Goal: Information Seeking & Learning: Find specific fact

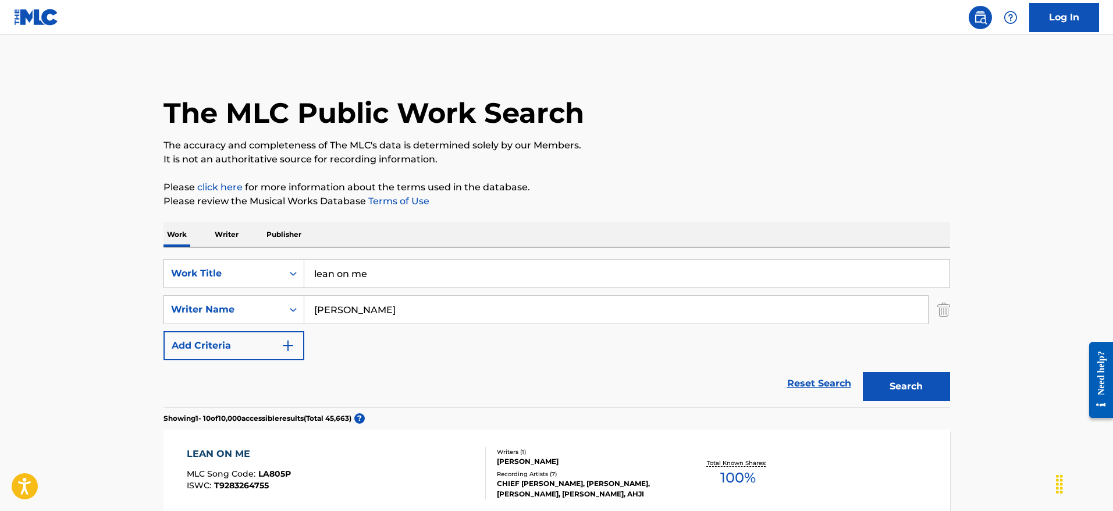
drag, startPoint x: 412, startPoint y: 276, endPoint x: 233, endPoint y: 256, distance: 179.8
click at [233, 256] on div "SearchWithCriteria27e75725-3450-40a7-9363-a5479c9a710d Work Title lean on me Se…" at bounding box center [557, 326] width 787 height 159
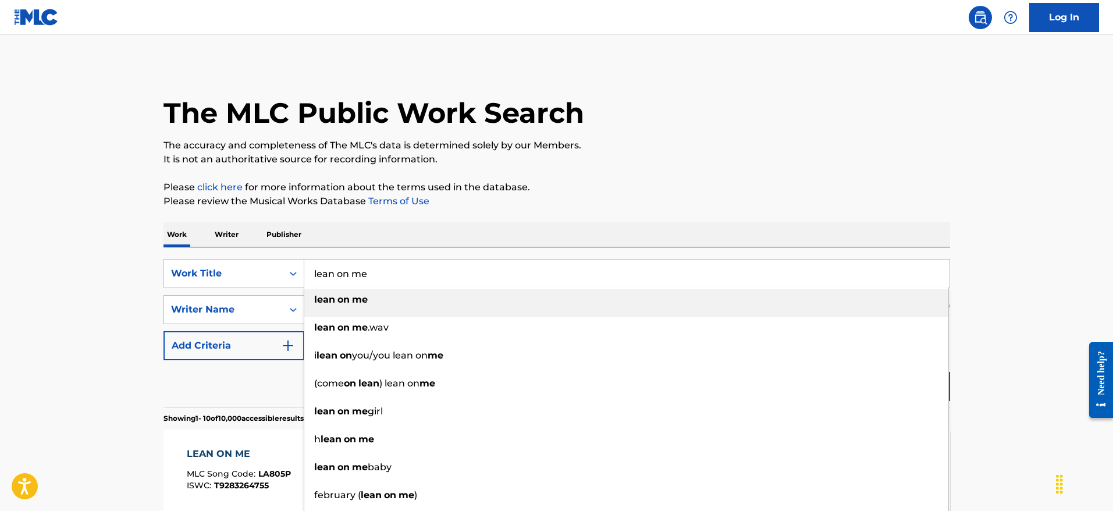
paste input "WB40GC"
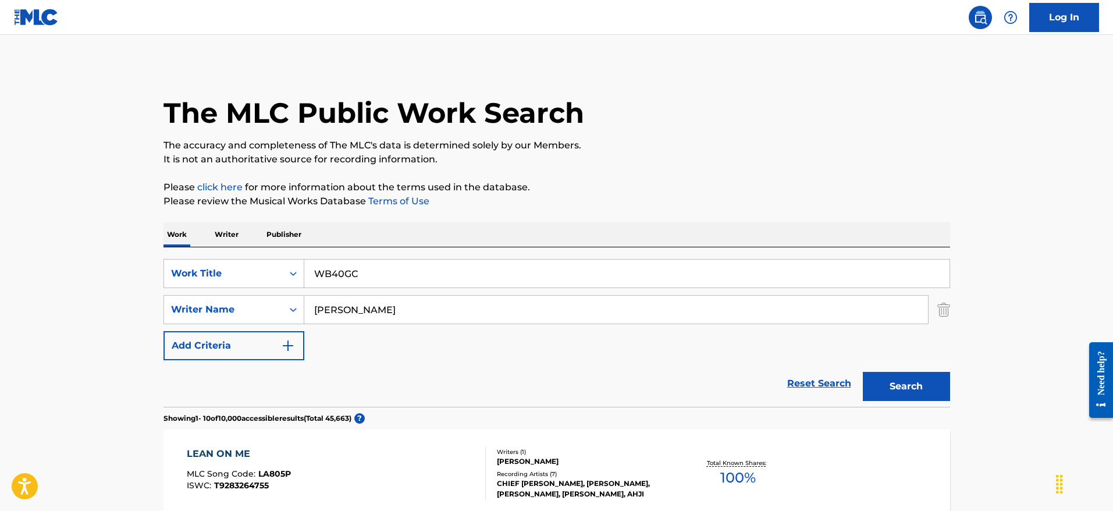
type input "WB40GC"
click at [316, 308] on input "[PERSON_NAME]" at bounding box center [616, 310] width 624 height 28
click at [255, 275] on div "Work Title" at bounding box center [223, 274] width 105 height 14
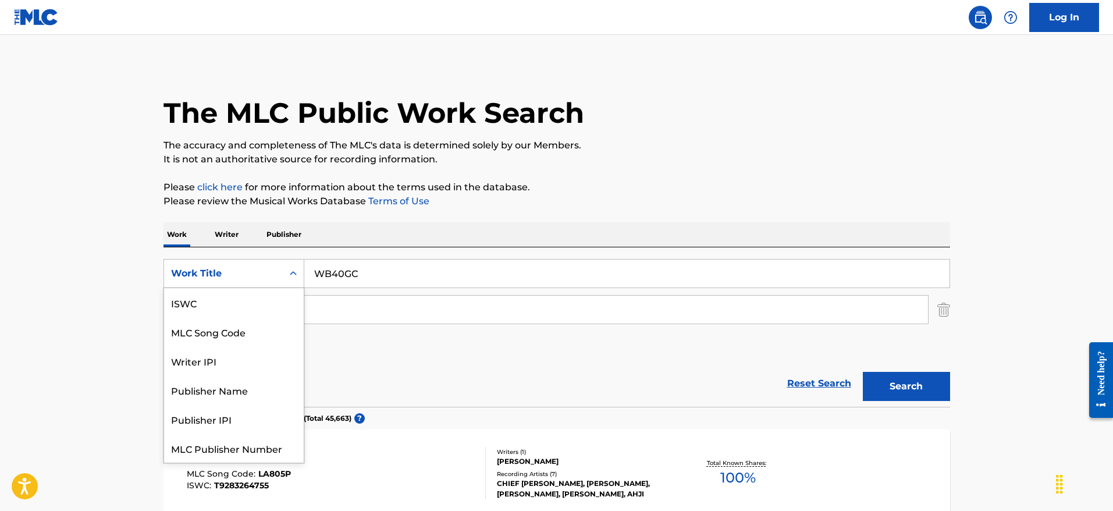
scroll to position [29, 0]
click at [242, 297] on div "MLC Song Code" at bounding box center [234, 302] width 140 height 29
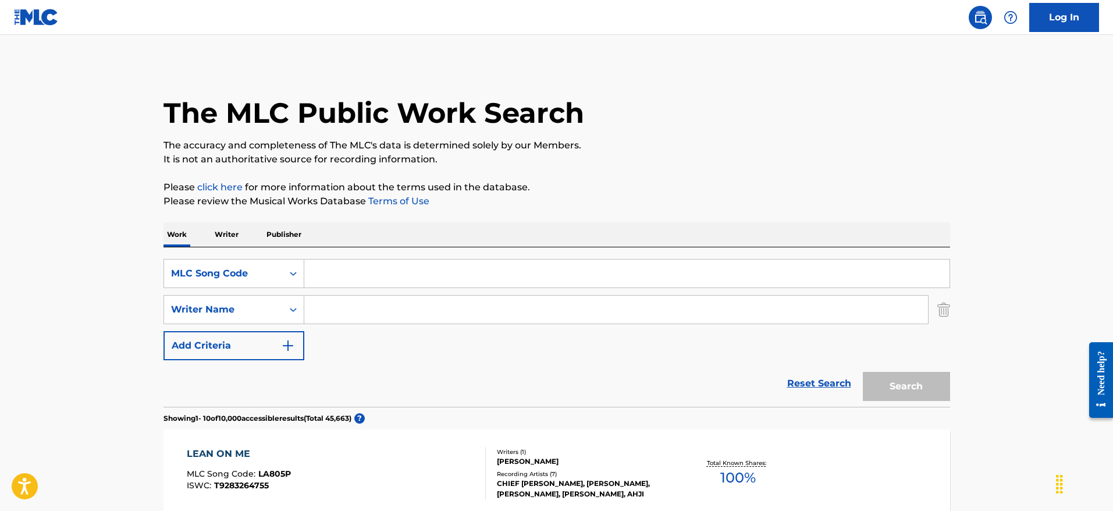
click at [471, 286] on input "Search Form" at bounding box center [626, 274] width 645 height 28
paste input "WB40GC"
type input "WB40GC"
click at [886, 383] on button "Search" at bounding box center [906, 386] width 87 height 29
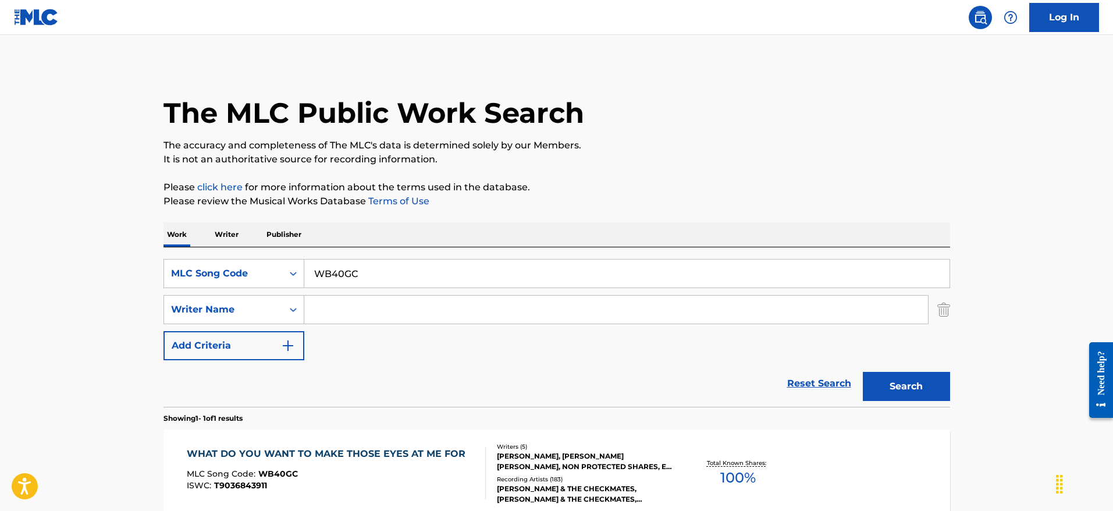
scroll to position [122, 0]
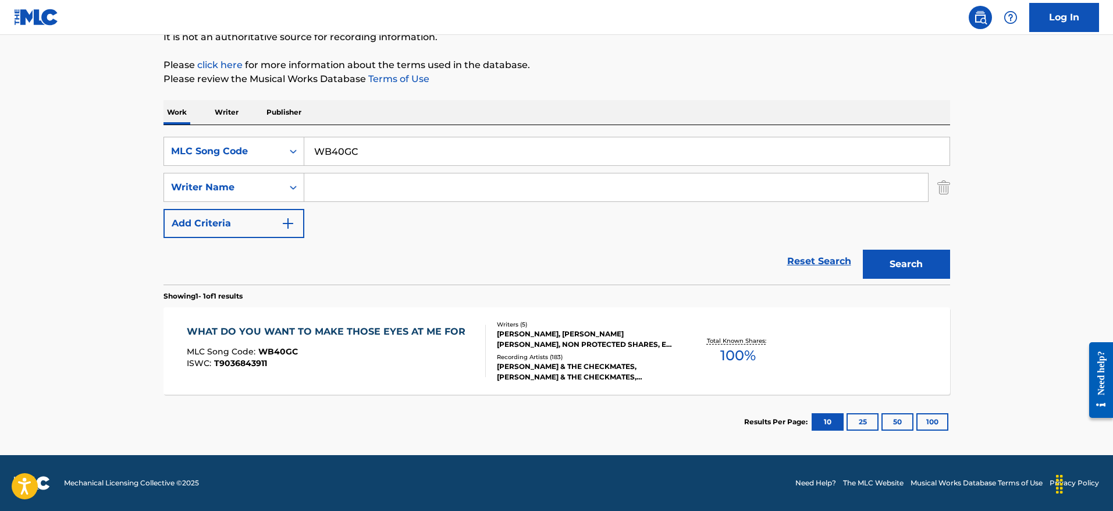
click at [375, 326] on div "WHAT DO YOU WANT TO MAKE THOSE EYES AT ME FOR" at bounding box center [329, 332] width 285 height 14
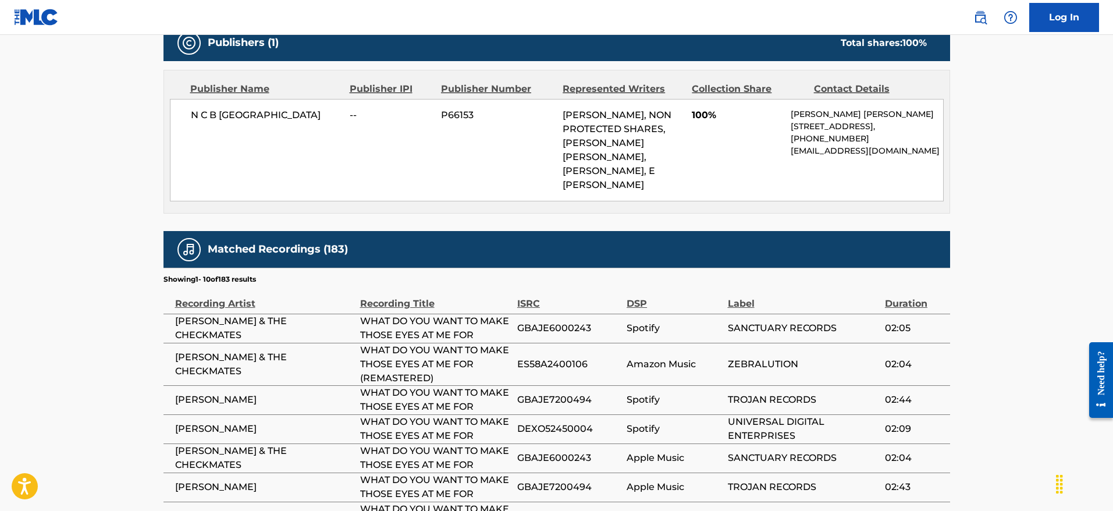
scroll to position [602, 0]
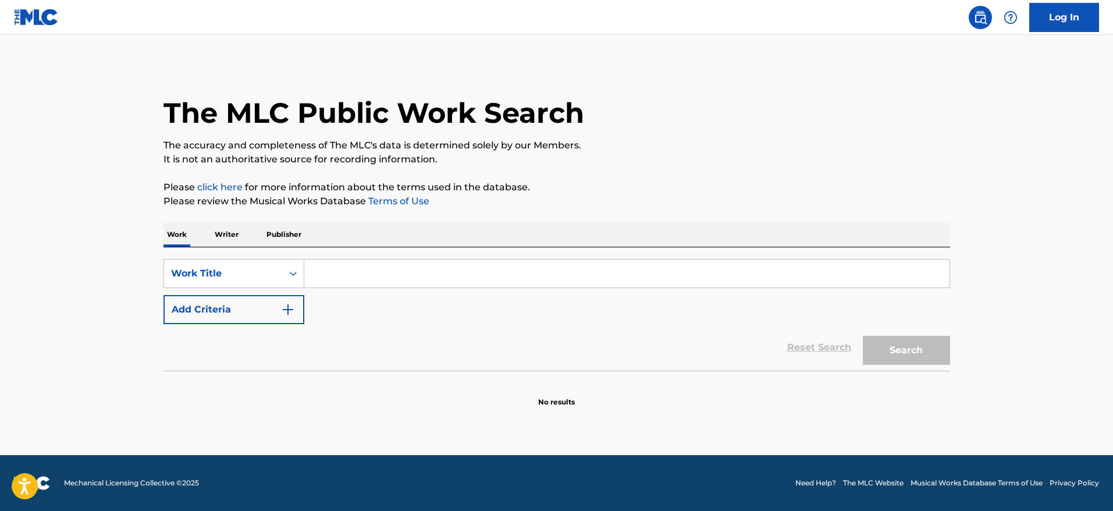
click at [342, 278] on input "Search Form" at bounding box center [626, 274] width 645 height 28
paste input "W70120"
type input "W70120"
click at [249, 279] on div "Work Title" at bounding box center [223, 274] width 105 height 14
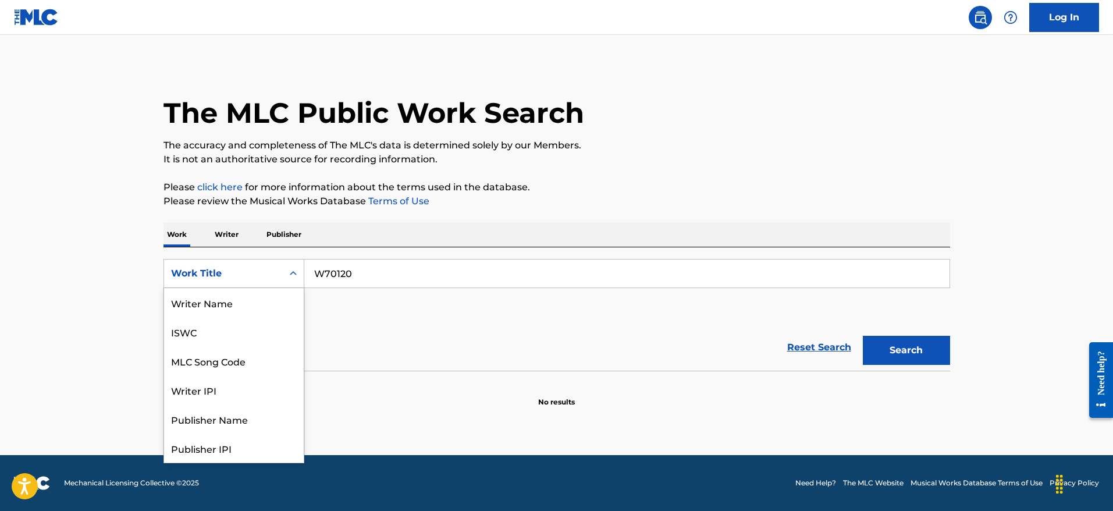
scroll to position [58, 0]
click at [240, 302] on div "MLC Song Code" at bounding box center [234, 302] width 140 height 29
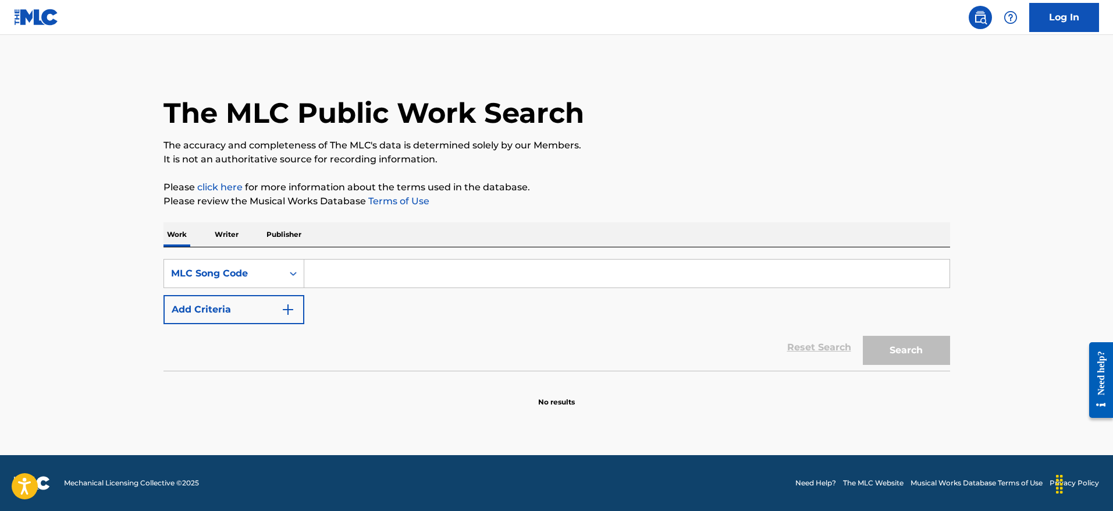
click at [558, 271] on input "Search Form" at bounding box center [626, 274] width 645 height 28
paste input "W70120"
type input "W70120"
click at [905, 342] on button "Search" at bounding box center [906, 350] width 87 height 29
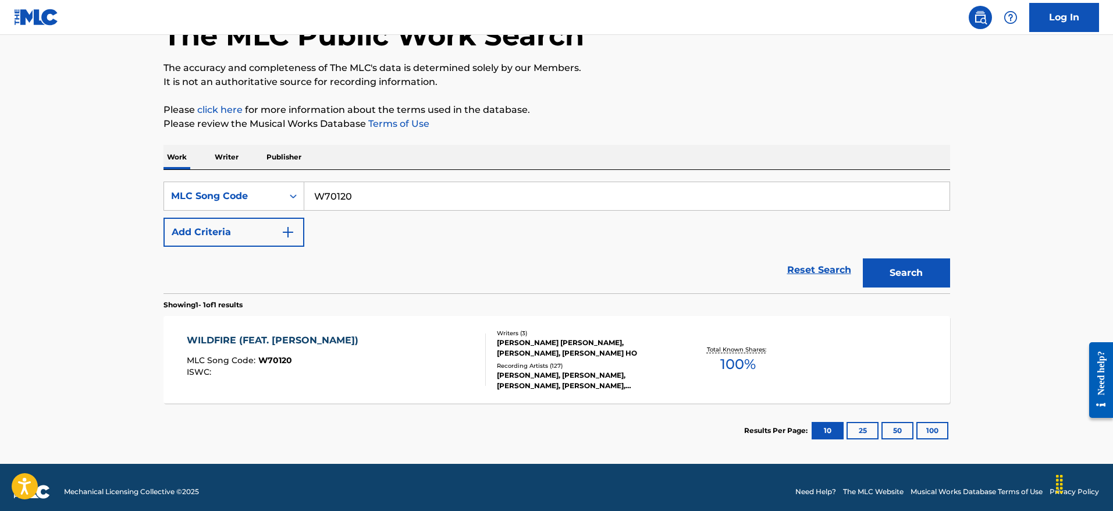
scroll to position [86, 0]
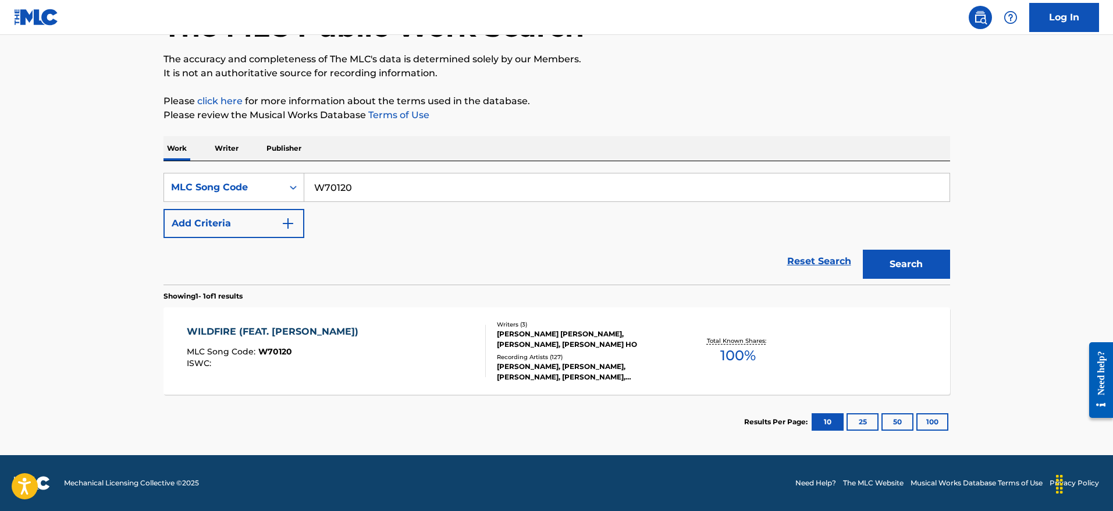
click at [313, 329] on div "WILDFIRE (FEAT. [PERSON_NAME])" at bounding box center [276, 332] width 178 height 14
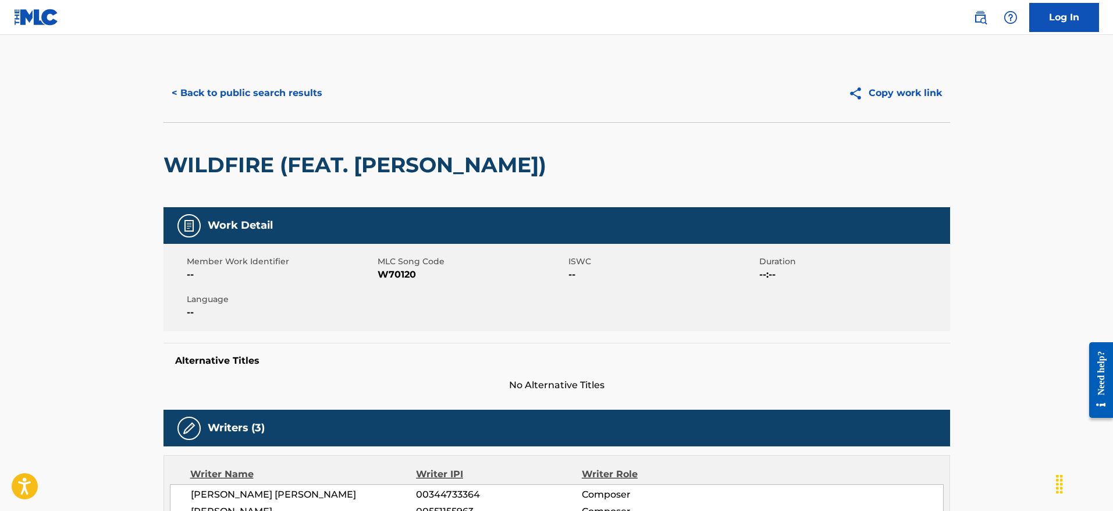
click at [253, 101] on button "< Back to public search results" at bounding box center [247, 93] width 167 height 29
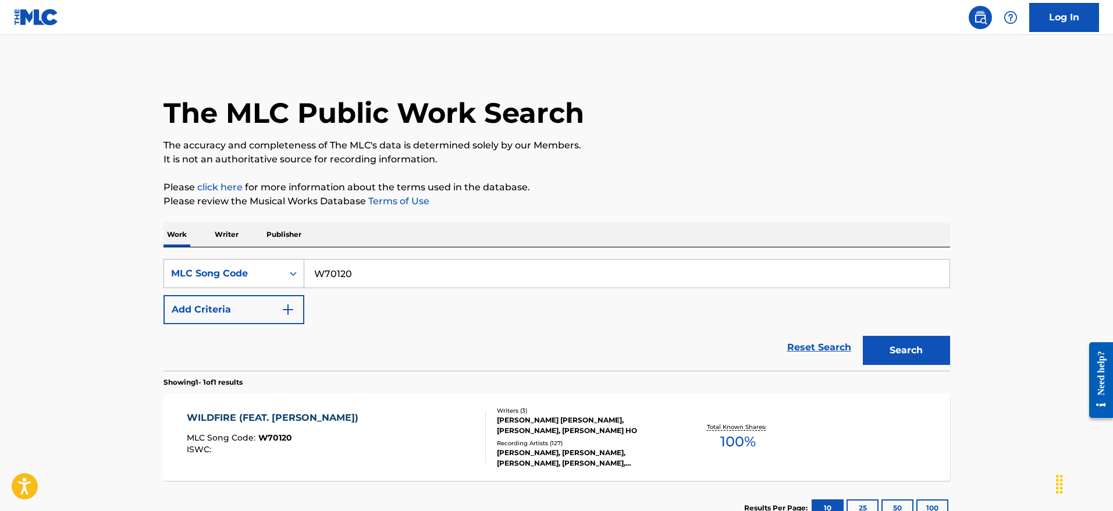
drag, startPoint x: 360, startPoint y: 272, endPoint x: 229, endPoint y: 260, distance: 132.1
click at [229, 260] on div "SearchWithCriteria74877f56-eb68-4ffb-bd88-efe5688b4634 MLC Song Code W70120" at bounding box center [557, 273] width 787 height 29
paste input "E8000"
type input "E80000"
click at [917, 345] on button "Search" at bounding box center [906, 350] width 87 height 29
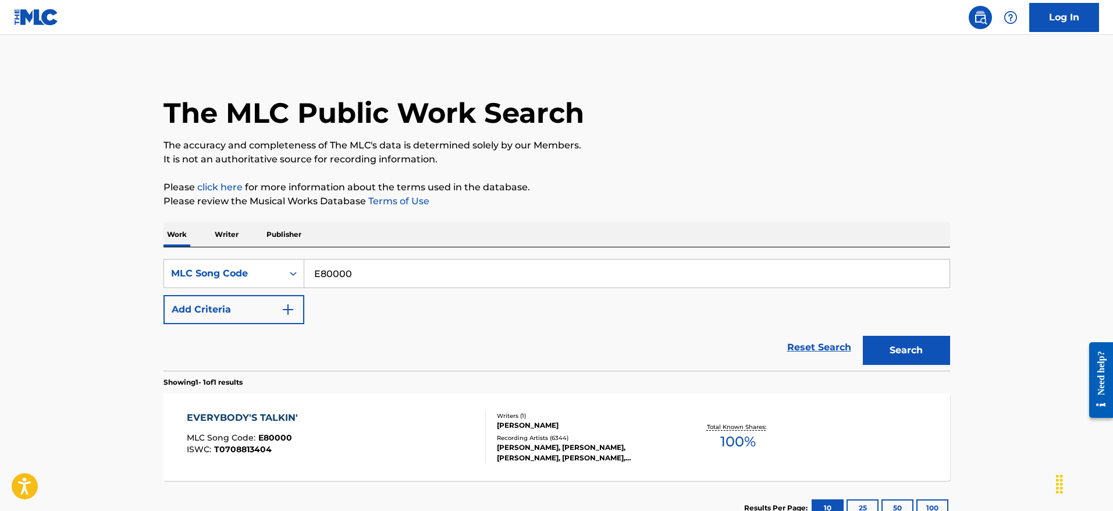
click at [232, 409] on div "EVERYBODY'S TALKIN' MLC Song Code : E80000 ISWC : T0708813404 Writers ( 1 ) [PE…" at bounding box center [557, 436] width 787 height 87
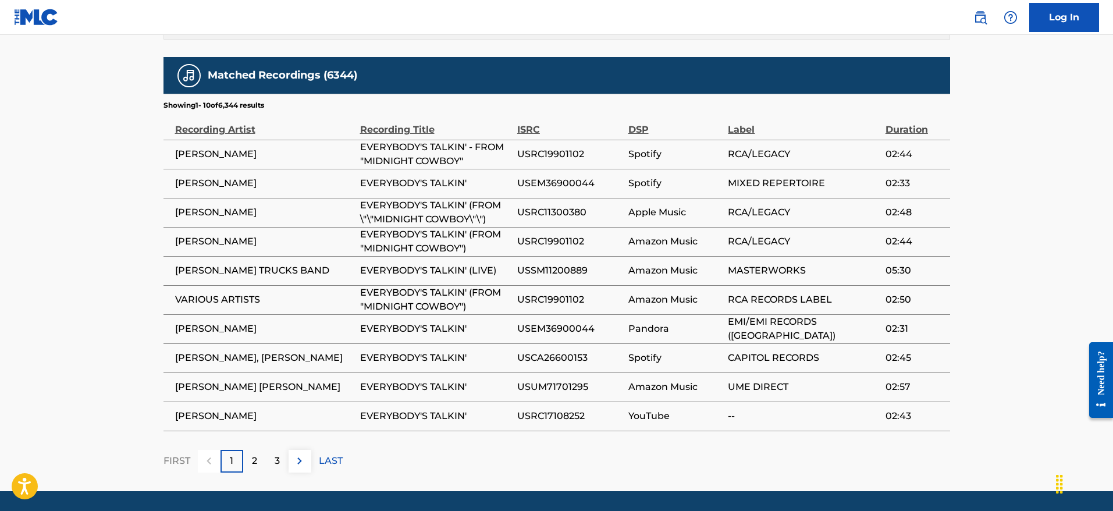
scroll to position [1397, 0]
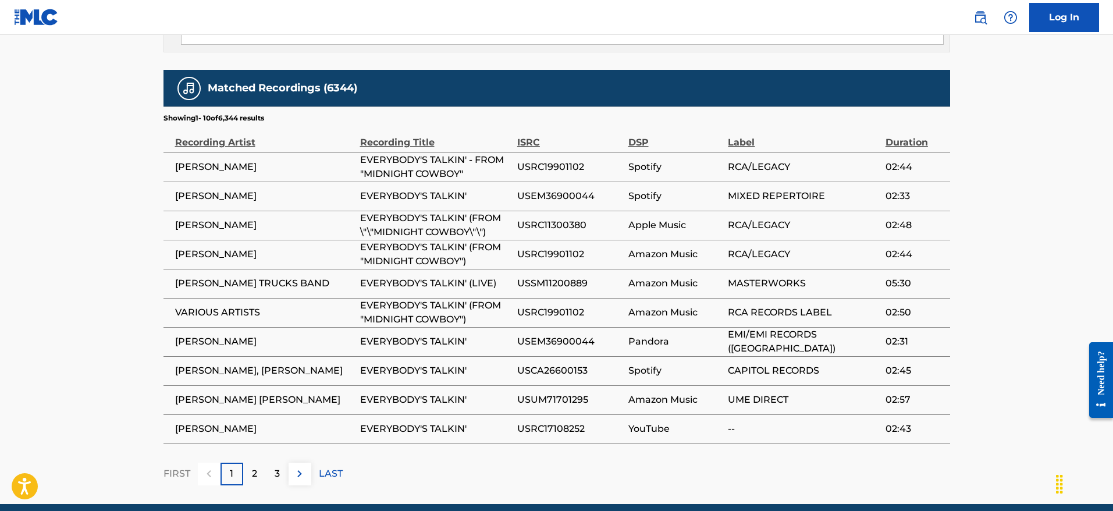
click at [257, 463] on div "2" at bounding box center [254, 474] width 23 height 23
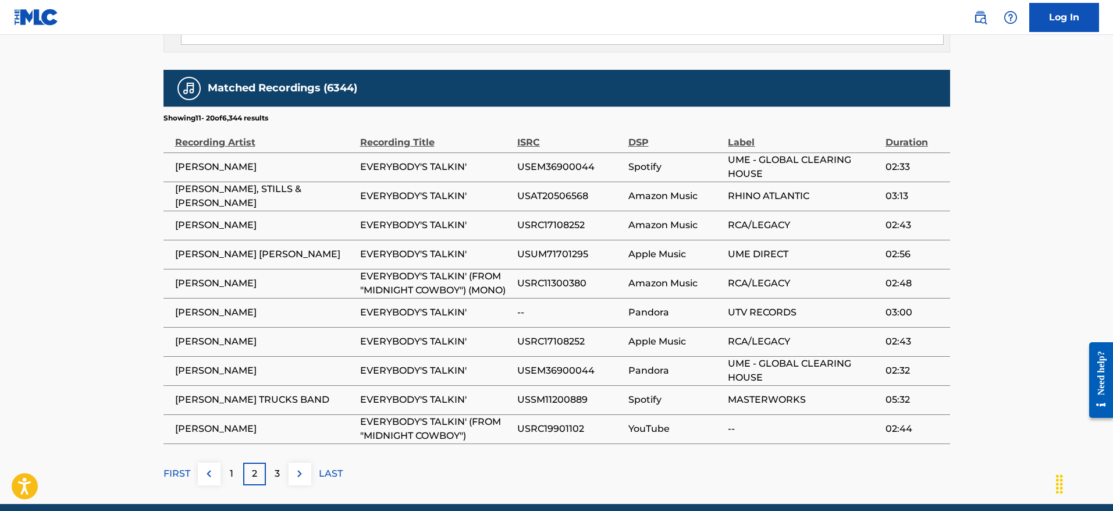
click at [267, 463] on div "3" at bounding box center [277, 474] width 23 height 23
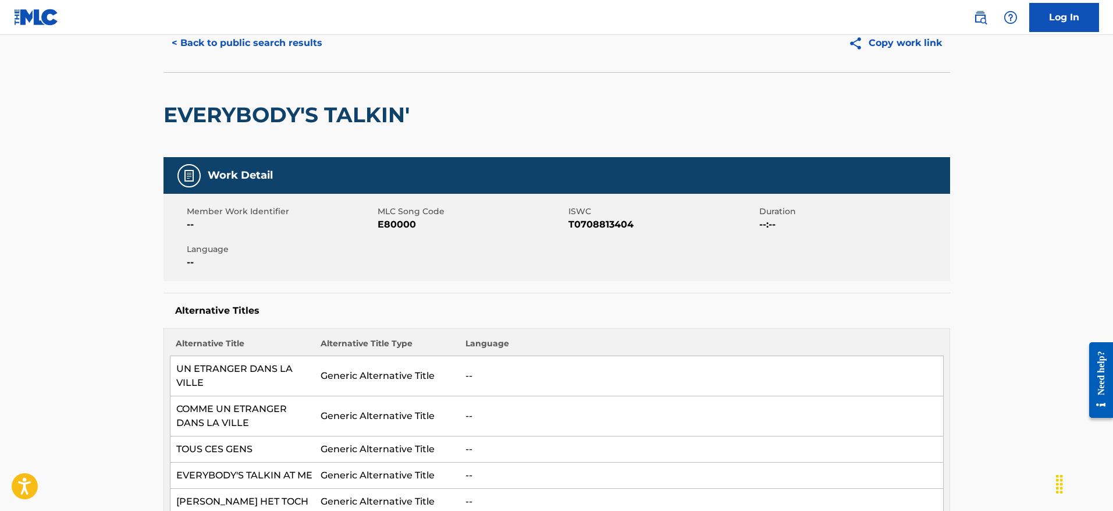
scroll to position [0, 0]
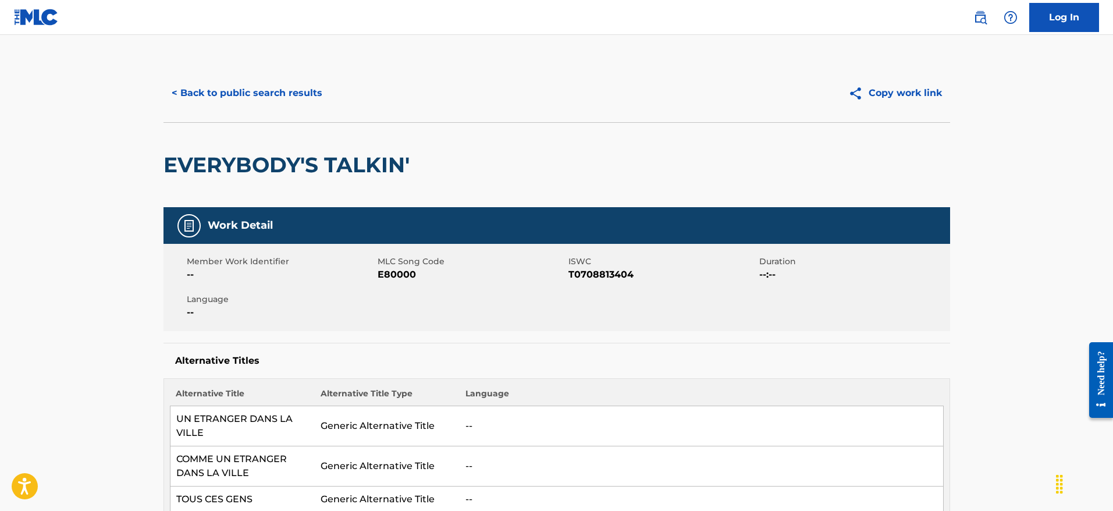
click at [234, 87] on button "< Back to public search results" at bounding box center [247, 93] width 167 height 29
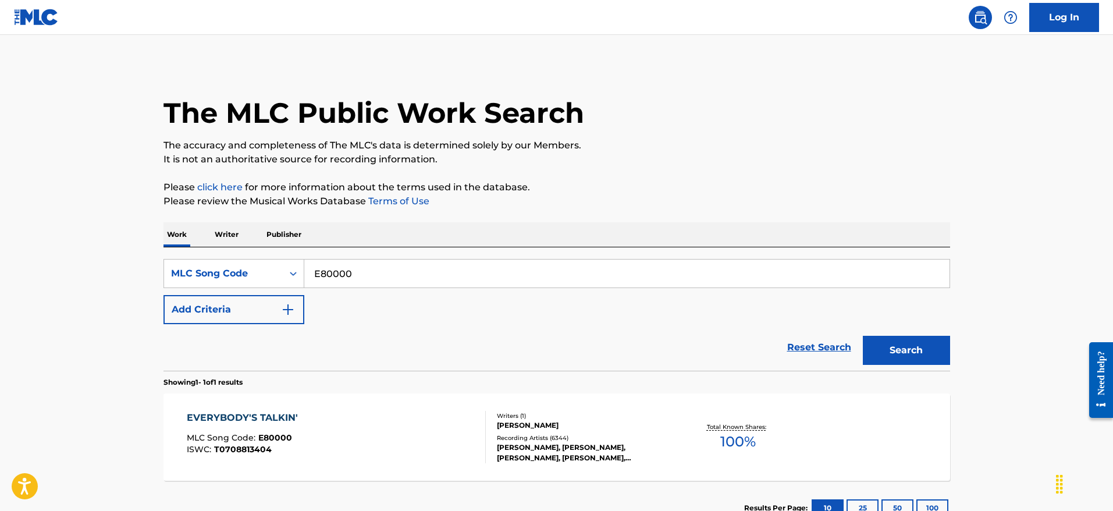
drag, startPoint x: 354, startPoint y: 271, endPoint x: 255, endPoint y: 257, distance: 100.0
click at [260, 257] on div "SearchWithCriteria74877f56-eb68-4ffb-bd88-efe5688b4634 MLC Song Code E80000 Add…" at bounding box center [557, 308] width 787 height 123
paste input "M473"
type input "M47300"
click at [922, 357] on button "Search" at bounding box center [906, 350] width 87 height 29
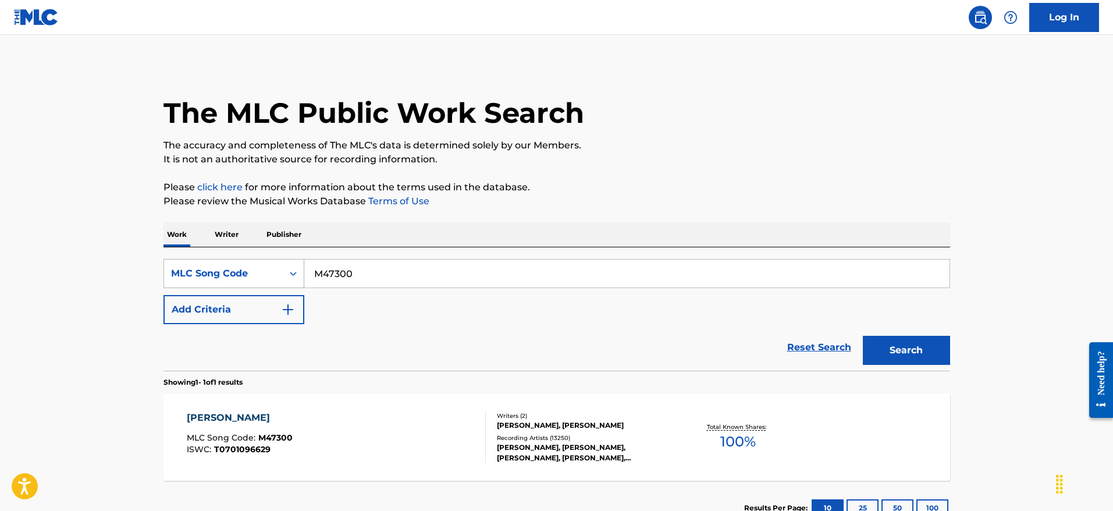
drag, startPoint x: 276, startPoint y: 267, endPoint x: 211, endPoint y: 270, distance: 65.3
click at [211, 269] on div "SearchWithCriteria74877f56-eb68-4ffb-bd88-efe5688b4634 MLC Song Code M47300" at bounding box center [557, 273] width 787 height 29
click at [879, 345] on button "Search" at bounding box center [906, 350] width 87 height 29
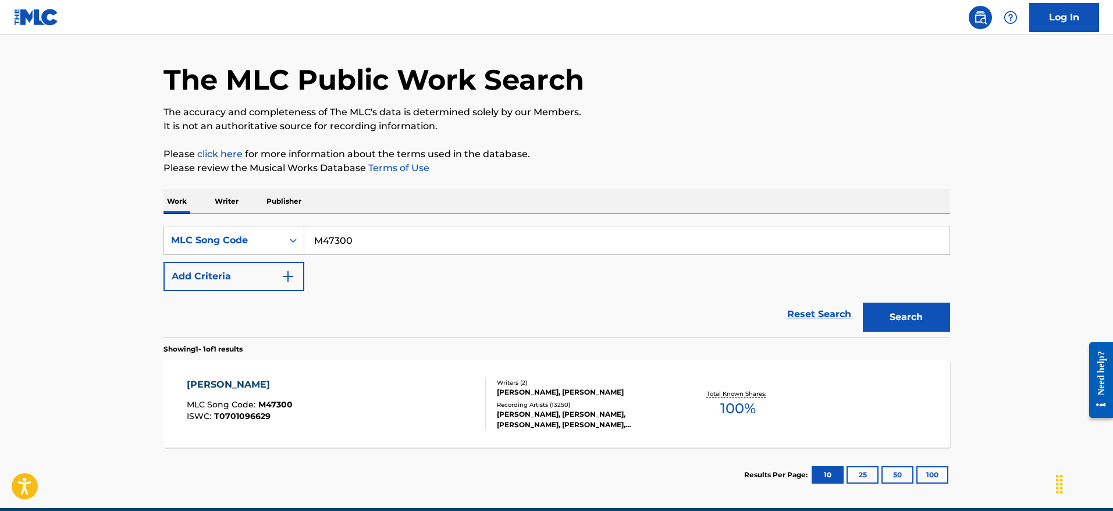
scroll to position [86, 0]
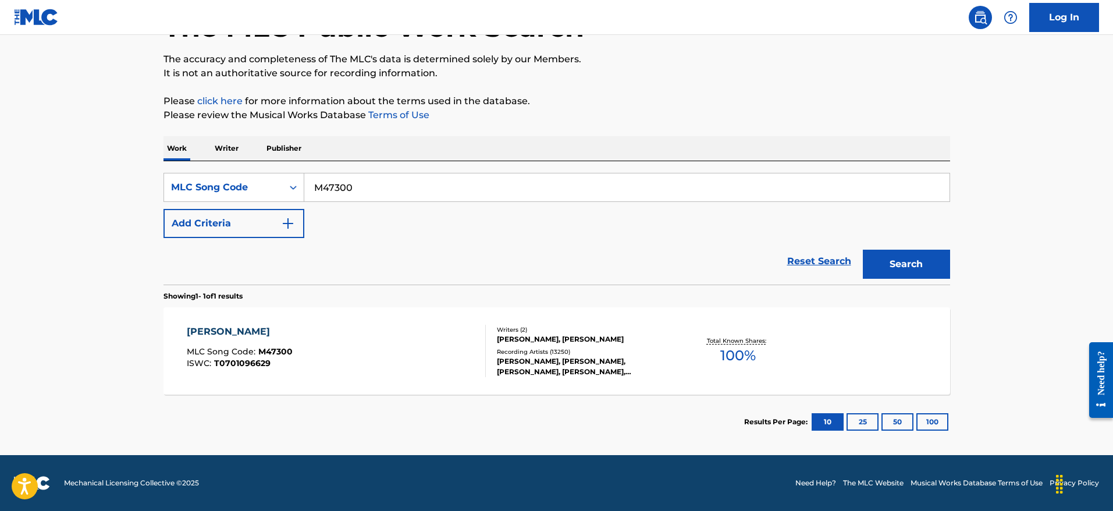
click at [201, 325] on div "MISTY" at bounding box center [240, 332] width 106 height 14
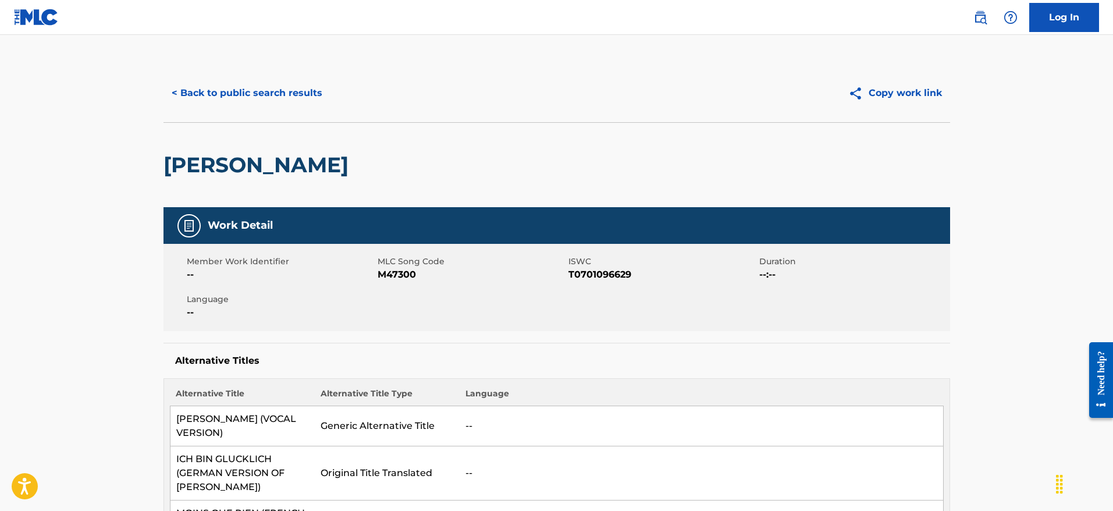
click at [194, 158] on h2 "MISTY" at bounding box center [259, 165] width 191 height 26
copy h2 "MISTY"
